Goal: Task Accomplishment & Management: Use online tool/utility

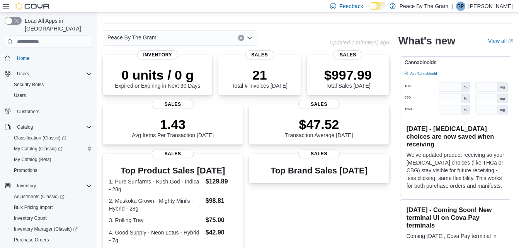
scroll to position [39, 0]
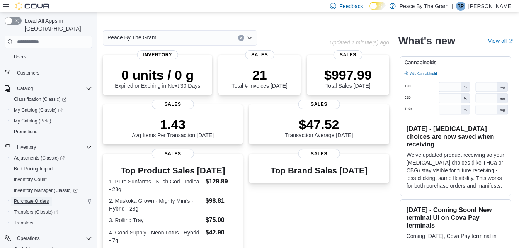
click at [41, 198] on span "Purchase Orders" at bounding box center [31, 201] width 35 height 6
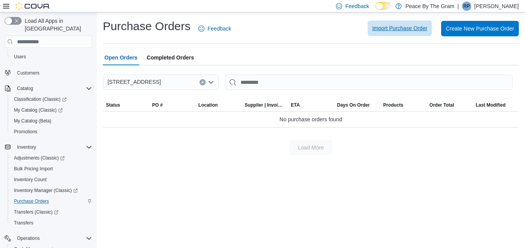
click at [403, 28] on span "Import Purchase Order" at bounding box center [399, 28] width 55 height 8
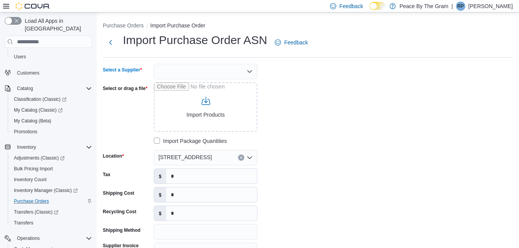
click at [251, 70] on icon "Open list of options" at bounding box center [250, 71] width 6 height 6
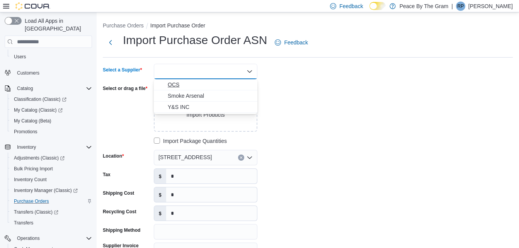
click at [175, 86] on span "OCS" at bounding box center [210, 85] width 85 height 8
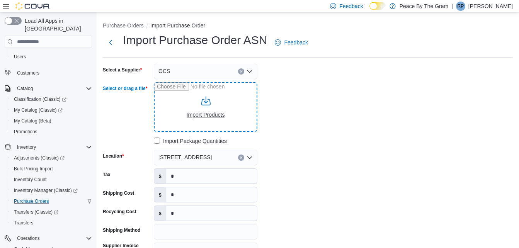
click at [196, 113] on input "Select or drag a file" at bounding box center [206, 106] width 104 height 49
type input "**********"
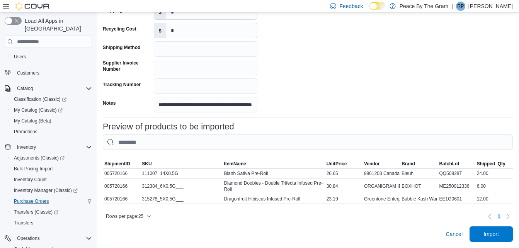
scroll to position [189, 0]
click at [498, 234] on span "Import" at bounding box center [491, 234] width 15 height 8
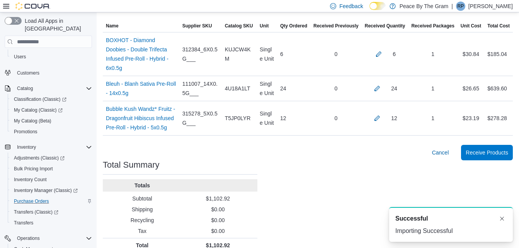
scroll to position [210, 0]
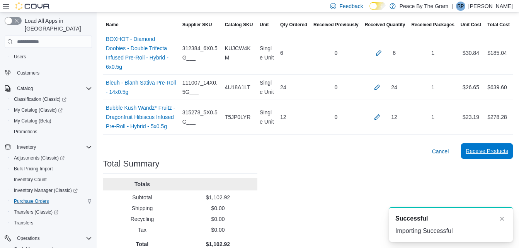
click at [495, 147] on span "Receive Products" at bounding box center [487, 151] width 43 height 8
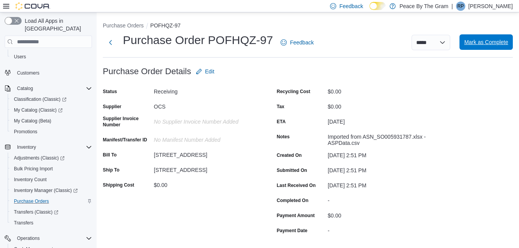
click at [490, 44] on span "Mark as Complete" at bounding box center [486, 42] width 44 height 8
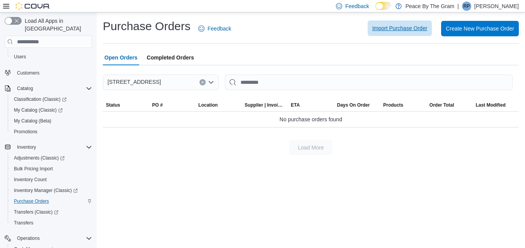
click at [409, 27] on span "Import Purchase Order" at bounding box center [399, 28] width 55 height 8
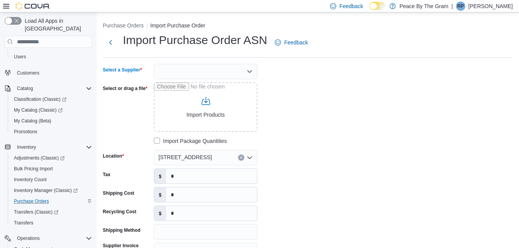
click at [250, 72] on icon "Open list of options" at bounding box center [250, 71] width 6 height 6
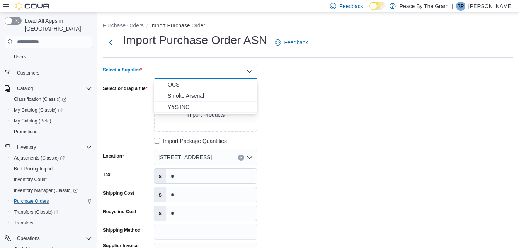
click at [177, 86] on span "OCS" at bounding box center [210, 85] width 85 height 8
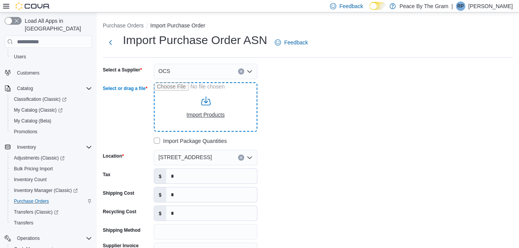
click at [206, 115] on input "Select or drag a file" at bounding box center [206, 106] width 104 height 49
type input "**********"
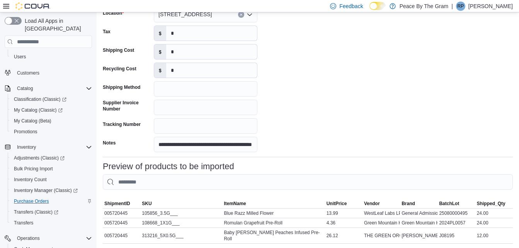
scroll to position [183, 0]
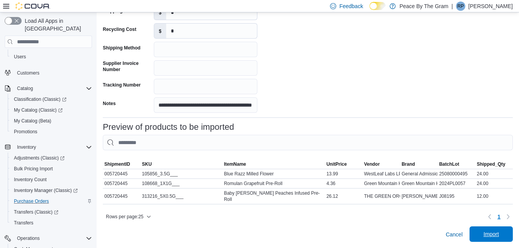
click at [499, 237] on span "Import" at bounding box center [491, 234] width 15 height 8
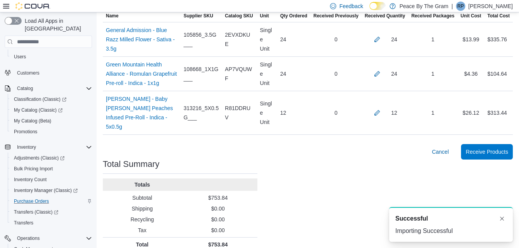
scroll to position [219, 0]
click at [489, 147] on span "Receive Products" at bounding box center [487, 151] width 43 height 8
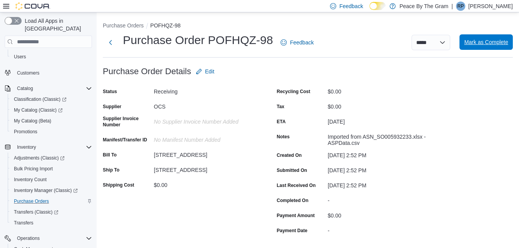
click at [499, 44] on span "Mark as Complete" at bounding box center [486, 42] width 44 height 8
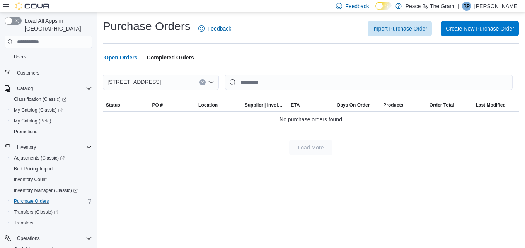
click at [391, 30] on span "Import Purchase Order" at bounding box center [399, 29] width 55 height 8
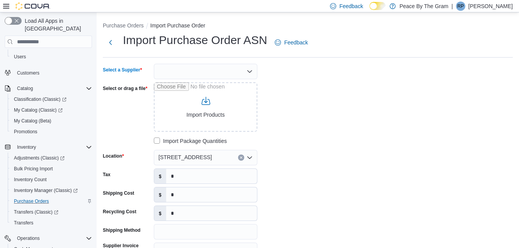
click at [251, 72] on icon "Open list of options" at bounding box center [250, 71] width 6 height 6
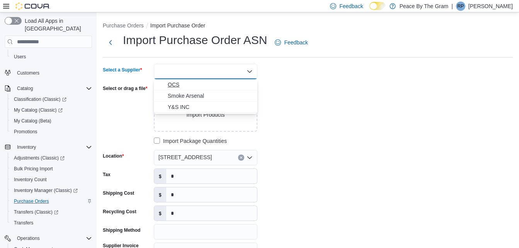
click at [176, 87] on span "OCS" at bounding box center [210, 85] width 85 height 8
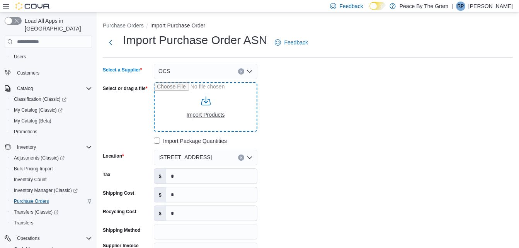
click at [206, 116] on input "Select or drag a file" at bounding box center [206, 106] width 104 height 49
type input "**********"
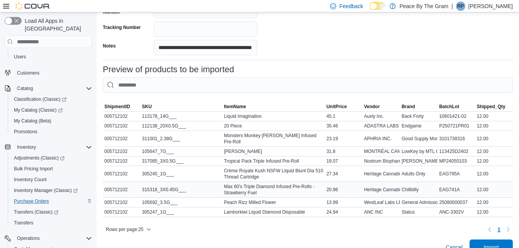
scroll to position [253, 0]
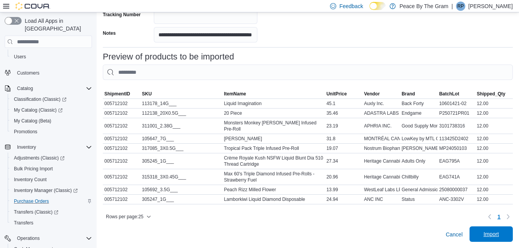
click at [499, 233] on span "Import" at bounding box center [491, 234] width 15 height 8
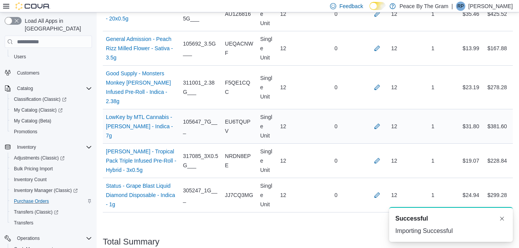
scroll to position [416, 0]
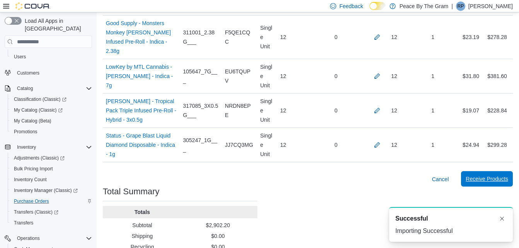
click at [487, 175] on span "Receive Products" at bounding box center [487, 179] width 43 height 8
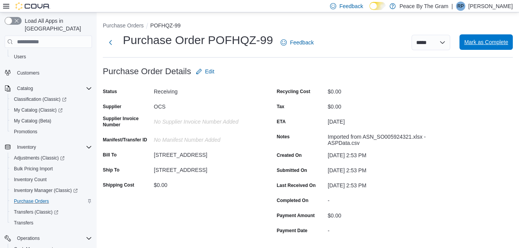
click at [495, 44] on span "Mark as Complete" at bounding box center [486, 42] width 44 height 8
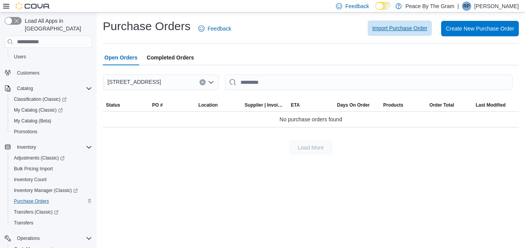
click at [409, 29] on span "Import Purchase Order" at bounding box center [399, 28] width 55 height 8
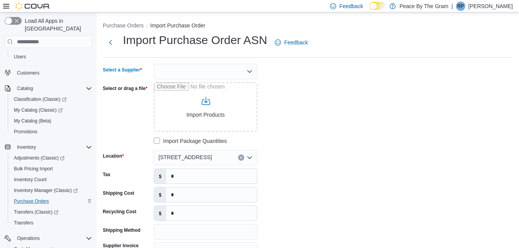
click at [249, 73] on icon "Open list of options" at bounding box center [249, 71] width 5 height 2
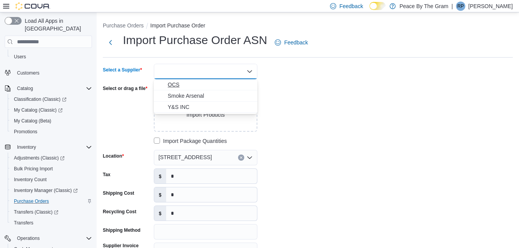
click at [166, 85] on span "OCS" at bounding box center [206, 85] width 94 height 8
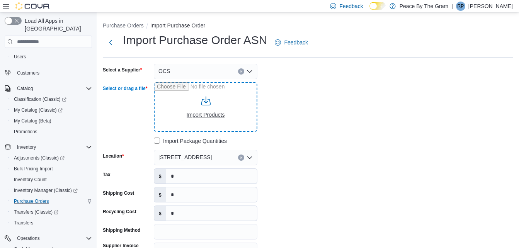
click at [200, 116] on input "Select or drag a file" at bounding box center [206, 106] width 104 height 49
type input "**********"
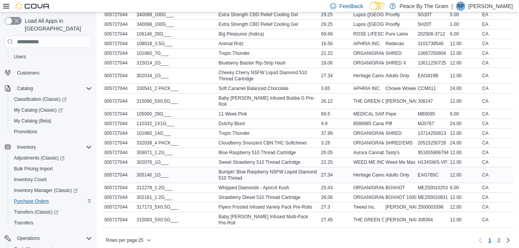
scroll to position [408, 0]
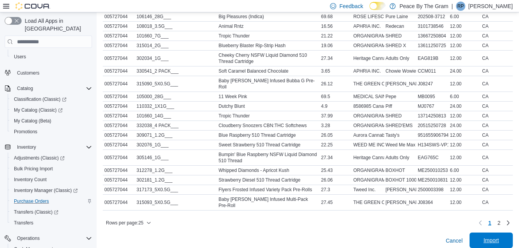
click at [499, 237] on span "Import" at bounding box center [491, 241] width 15 height 8
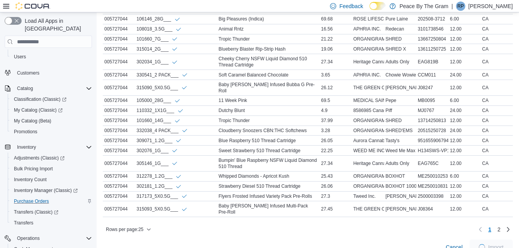
scroll to position [416, 0]
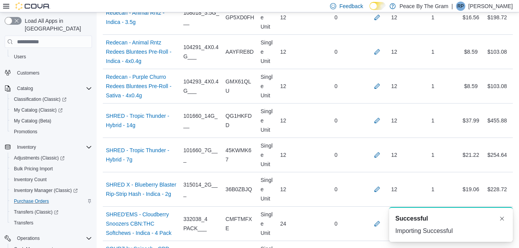
scroll to position [1454, 0]
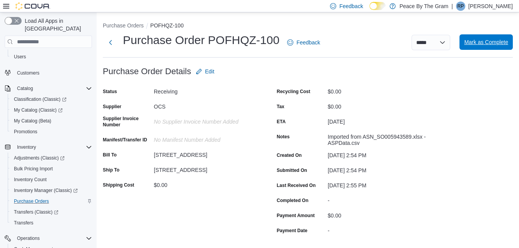
click at [497, 43] on span "Mark as Complete" at bounding box center [486, 42] width 44 height 8
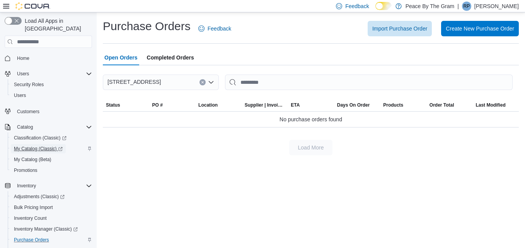
click at [26, 146] on span "My Catalog (Classic)" at bounding box center [38, 149] width 49 height 6
